Goal: Task Accomplishment & Management: Use online tool/utility

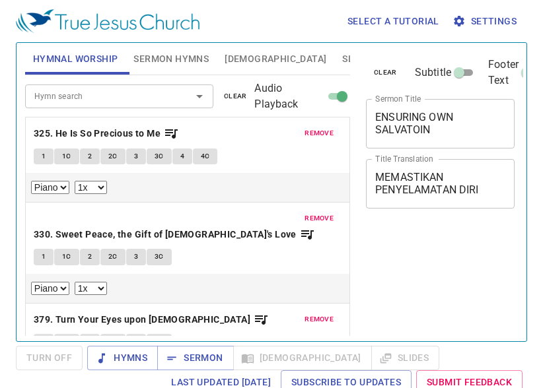
select select "1"
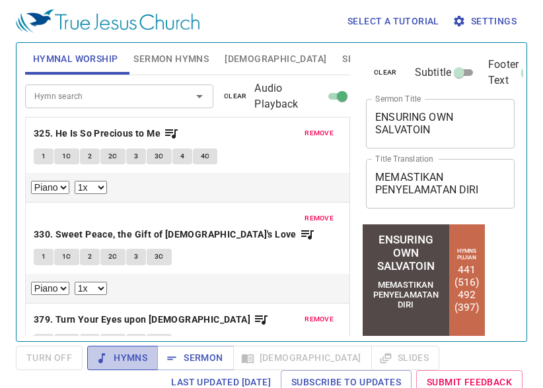
click at [135, 363] on span "Hymns" at bounding box center [123, 358] width 50 height 17
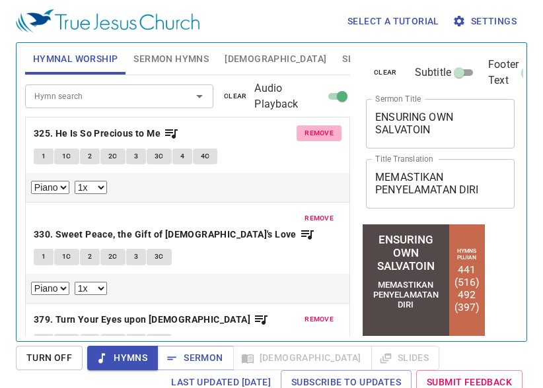
click at [306, 132] on span "remove" at bounding box center [318, 133] width 29 height 12
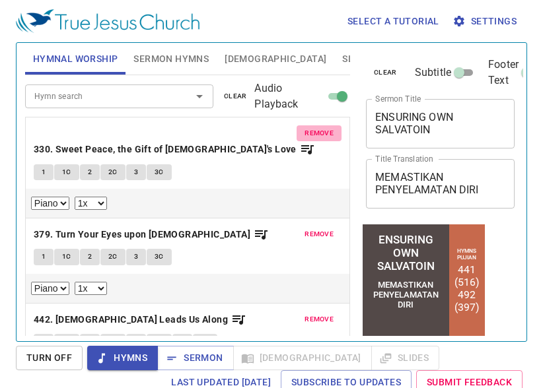
click at [306, 132] on span "remove" at bounding box center [318, 133] width 29 height 12
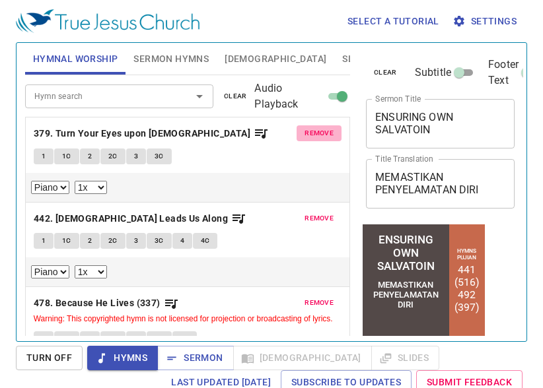
click at [306, 132] on span "remove" at bounding box center [318, 133] width 29 height 12
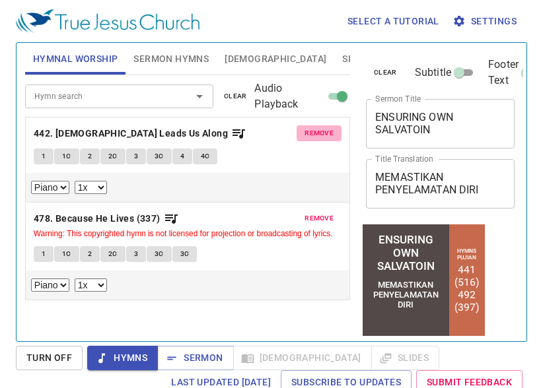
click at [307, 132] on span "remove" at bounding box center [318, 133] width 29 height 12
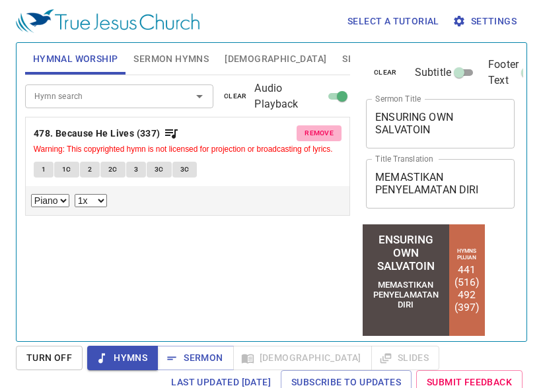
click at [307, 132] on span "remove" at bounding box center [318, 133] width 29 height 12
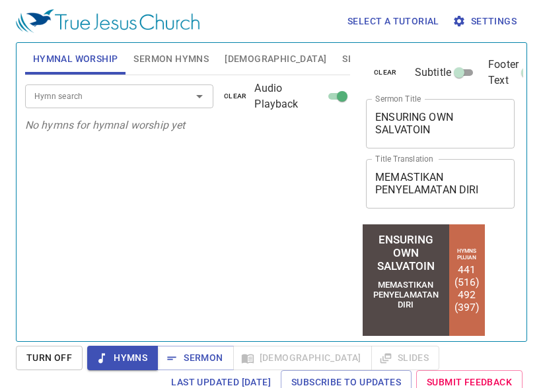
click at [128, 91] on input "Hymn search" at bounding box center [99, 95] width 141 height 15
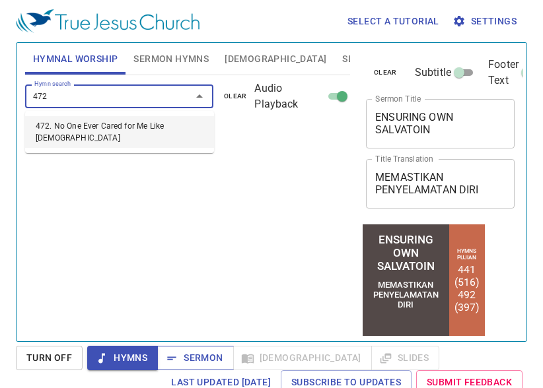
type input "472"
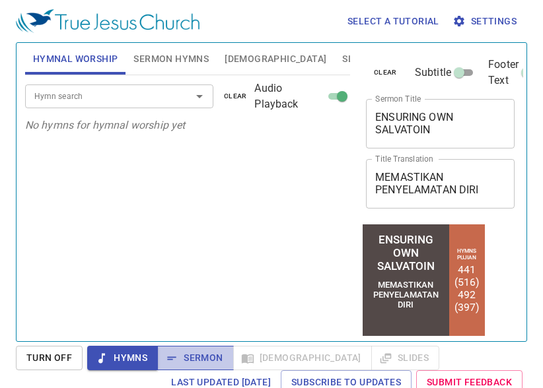
click at [196, 350] on span "Sermon" at bounding box center [195, 358] width 55 height 17
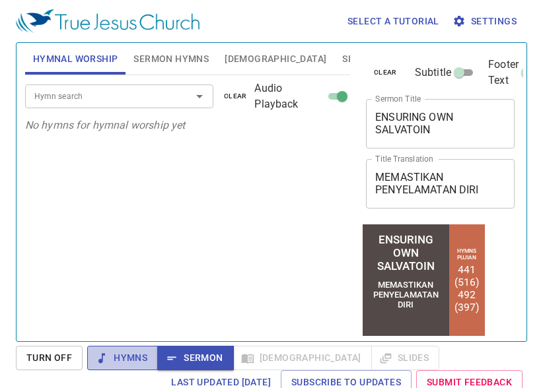
click at [123, 354] on span "Hymns" at bounding box center [123, 358] width 50 height 17
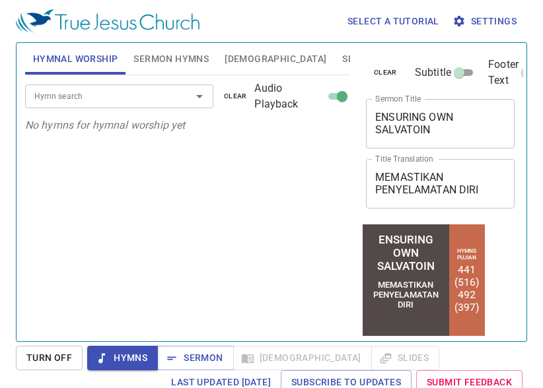
click at [57, 61] on span "Hymnal Worship" at bounding box center [75, 59] width 85 height 17
click at [182, 355] on span "Sermon" at bounding box center [195, 358] width 55 height 17
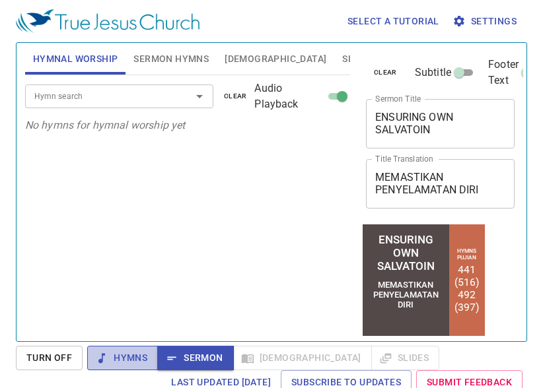
click at [124, 355] on span "Hymns" at bounding box center [123, 358] width 50 height 17
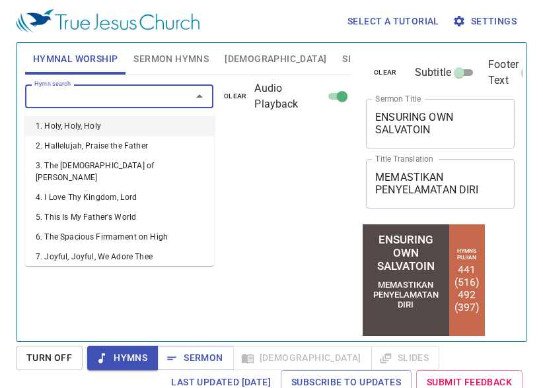
click at [127, 100] on input "Hymn search" at bounding box center [99, 95] width 141 height 15
type input "7"
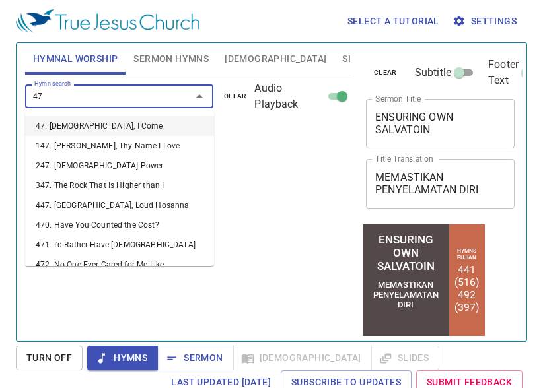
type input "472"
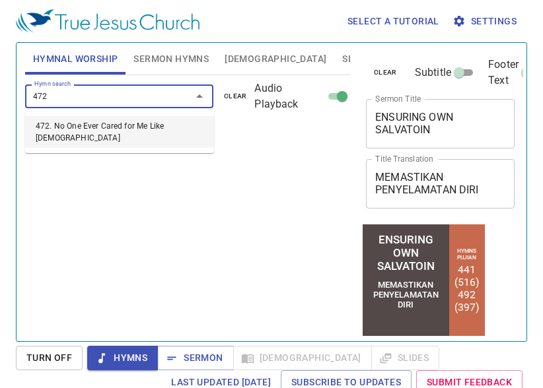
click at [96, 124] on li "472. No One Ever Cared for Me Like Jesus" at bounding box center [119, 132] width 189 height 32
select select "1"
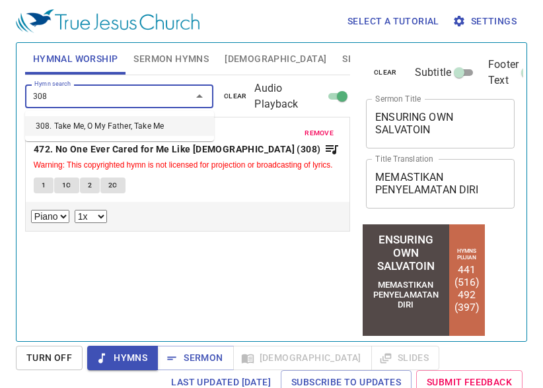
type input "308"
click at [169, 240] on div "Hymn search Hymn search clear Audio Playback remove 472. No One Ever Cared for …" at bounding box center [187, 202] width 325 height 255
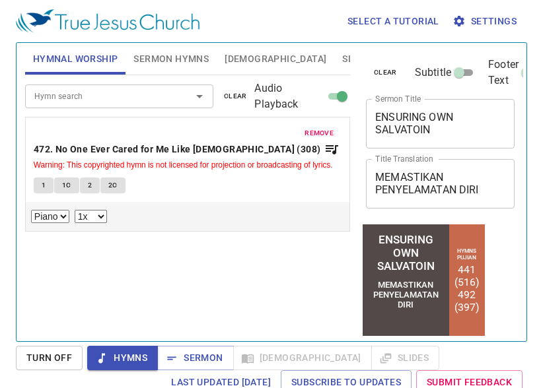
click at [112, 96] on input "Hymn search" at bounding box center [99, 95] width 141 height 15
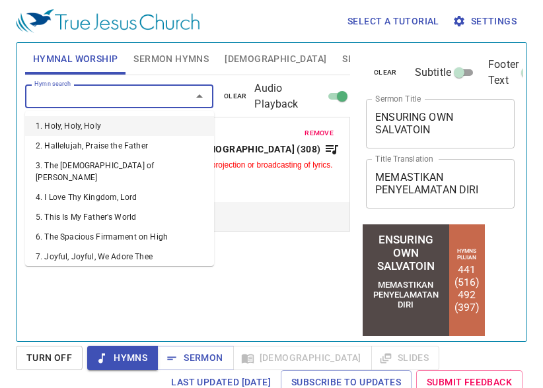
type input "7"
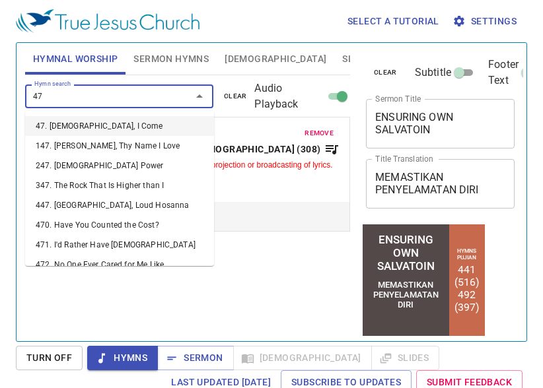
type input "478"
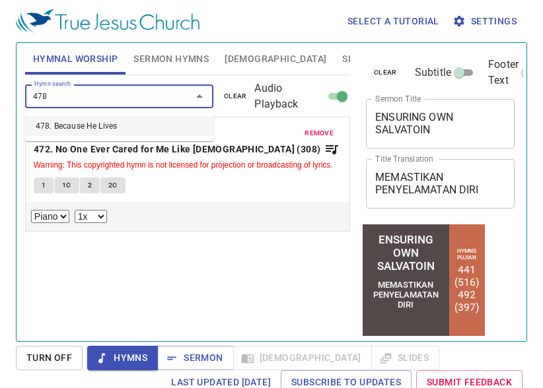
click at [131, 128] on li "478. Because He Lives" at bounding box center [119, 126] width 189 height 20
select select "1"
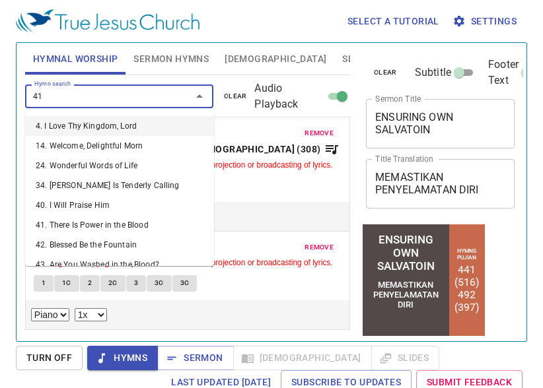
type input "412"
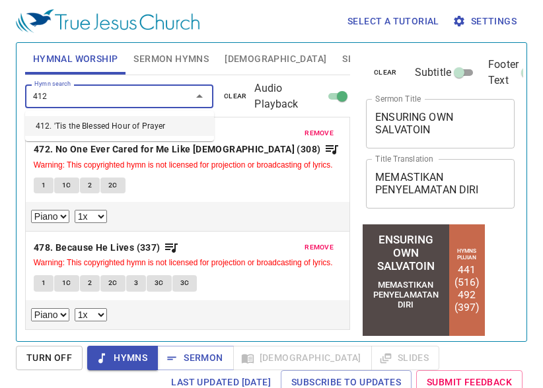
click at [77, 123] on li "412. 'Tis the Blessed Hour of Prayer" at bounding box center [119, 126] width 189 height 20
select select "1"
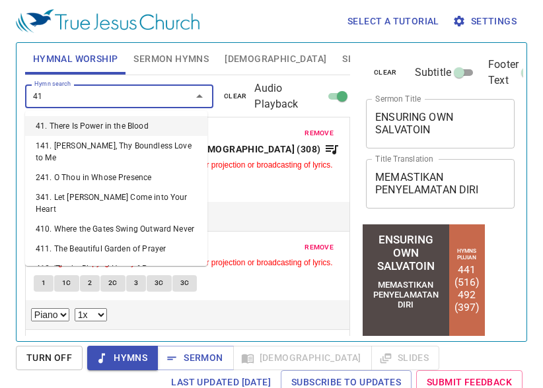
type input "416"
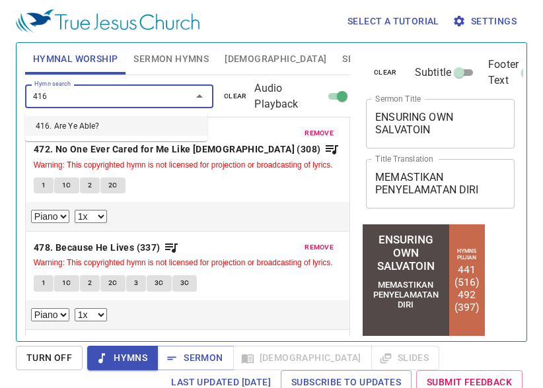
click at [106, 117] on li "416. Are Ye Able?" at bounding box center [116, 126] width 182 height 20
select select "1"
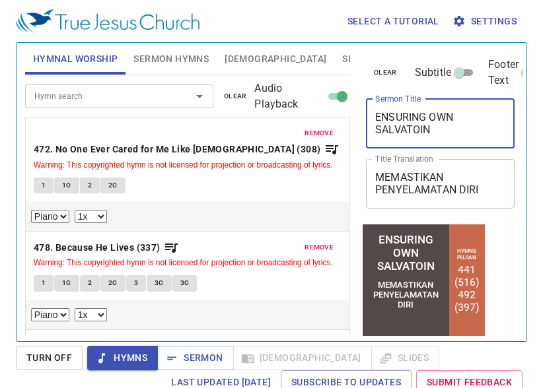
drag, startPoint x: 462, startPoint y: 118, endPoint x: 347, endPoint y: 116, distance: 115.6
click at [347, 116] on div "Hymnal Worship Sermon Hymns Bible Slides Hymn search Hymn search clear Audio Pl…" at bounding box center [271, 187] width 503 height 298
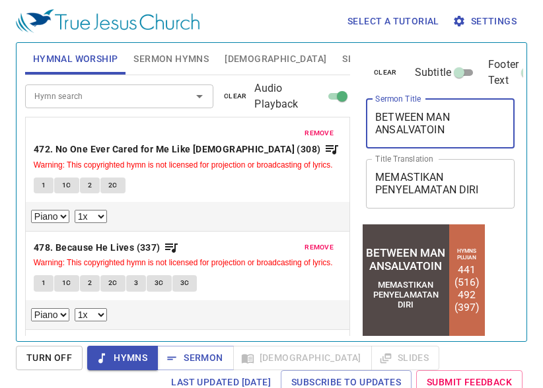
type textarea "BETWEEN MAN ANDSALVATOIN"
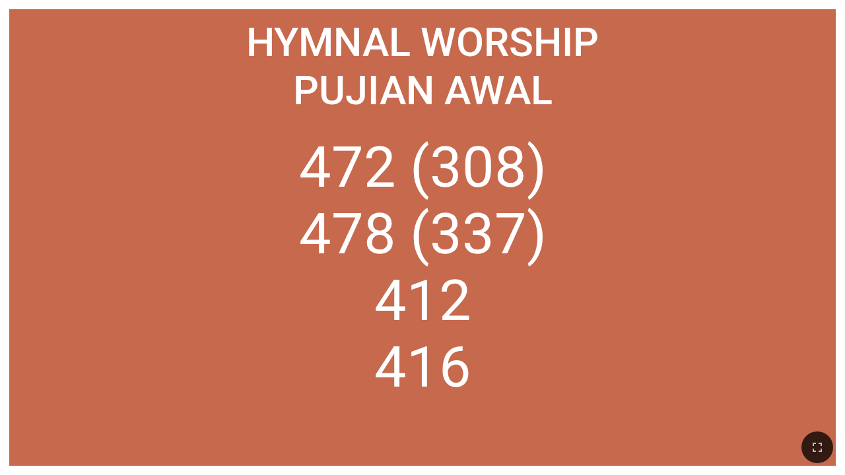
click at [518, 203] on li "478 (337)" at bounding box center [423, 234] width 248 height 67
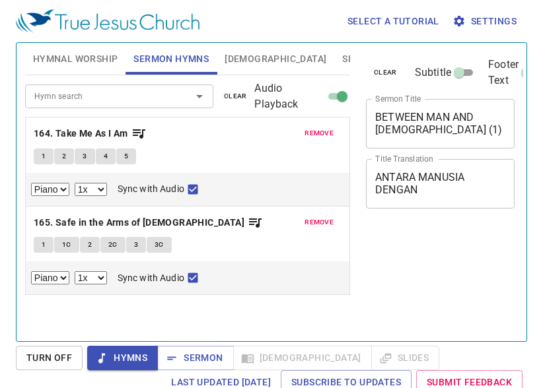
select select "1"
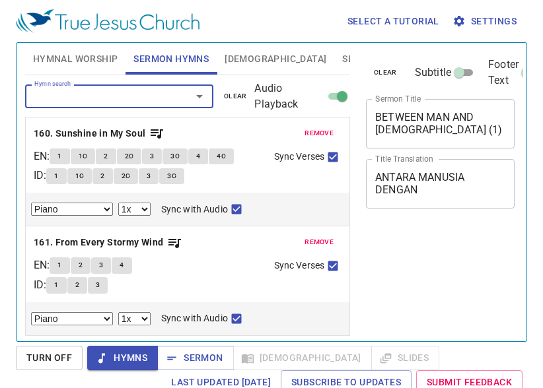
select select "1"
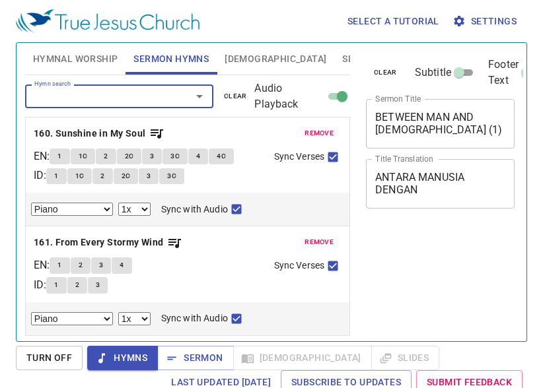
select select "1"
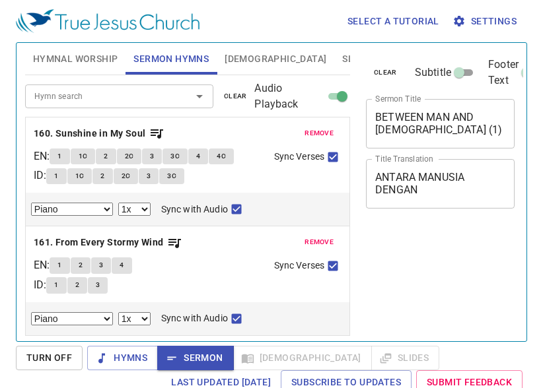
select select "1"
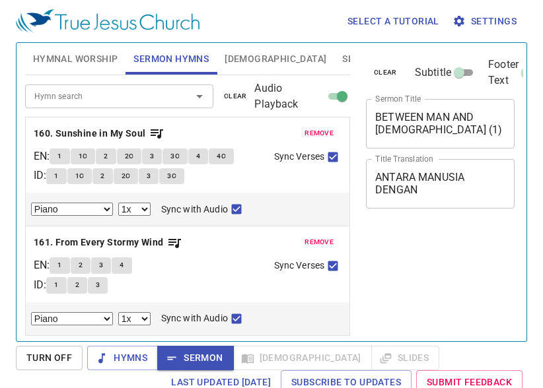
select select "1"
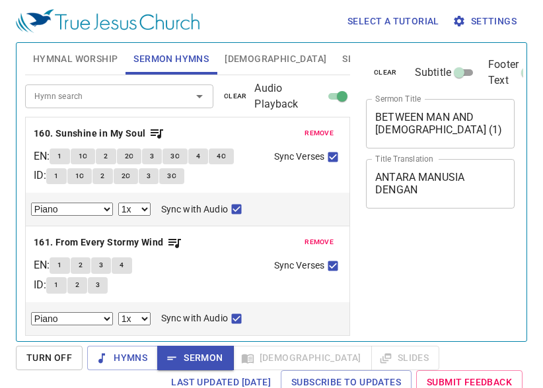
select select "1"
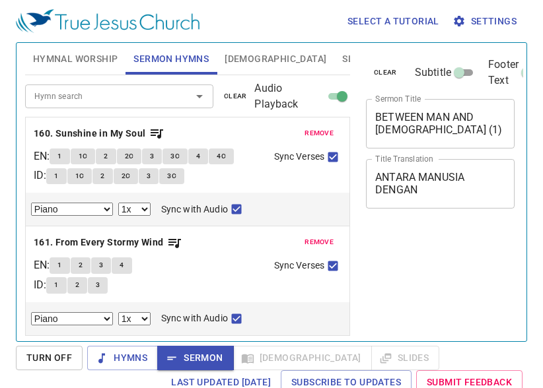
select select "1"
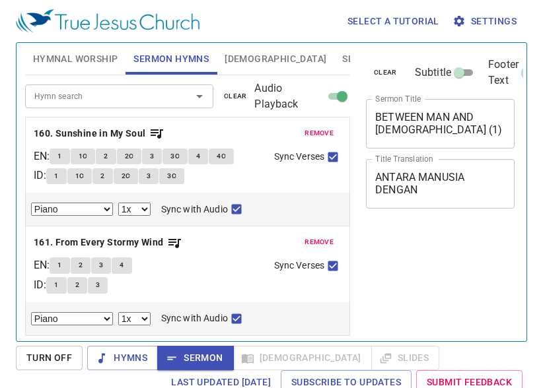
select select "1"
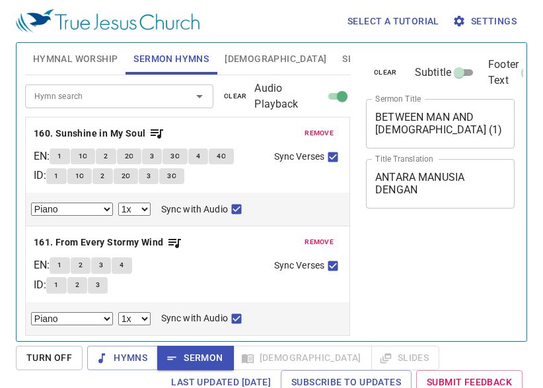
select select "1"
